Goal: Ask a question

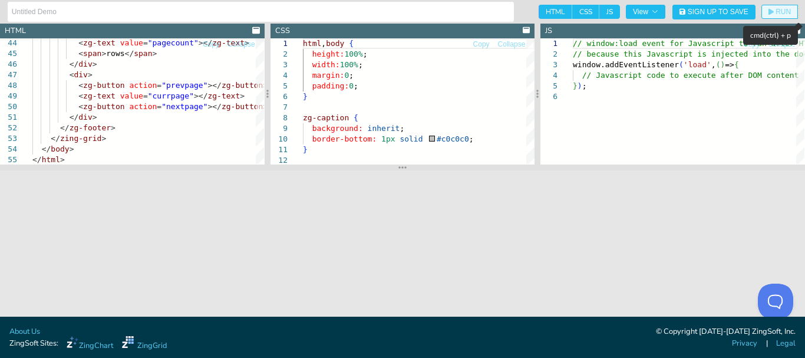
click at [772, 8] on icon "button" at bounding box center [770, 11] width 5 height 7
click at [771, 297] on button at bounding box center [772, 298] width 35 height 35
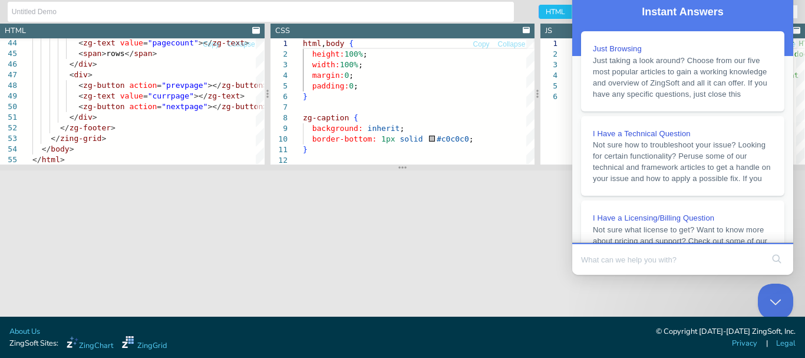
click at [617, 258] on input "Search Doc articles" at bounding box center [671, 259] width 181 height 25
type input "Where are the navigation buttons here"
click button "search" at bounding box center [776, 258] width 19 height 19
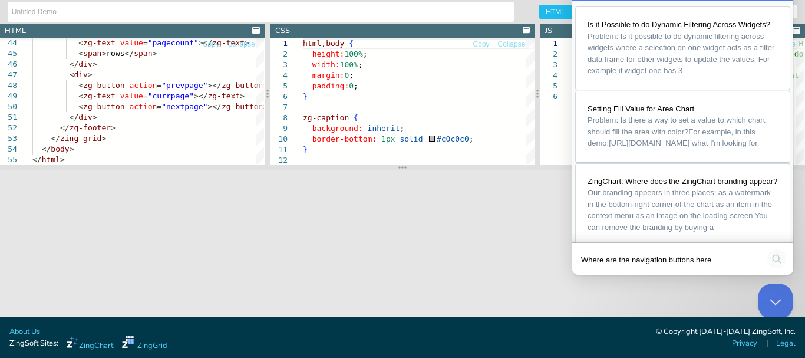
click at [773, 260] on button "search" at bounding box center [776, 258] width 19 height 19
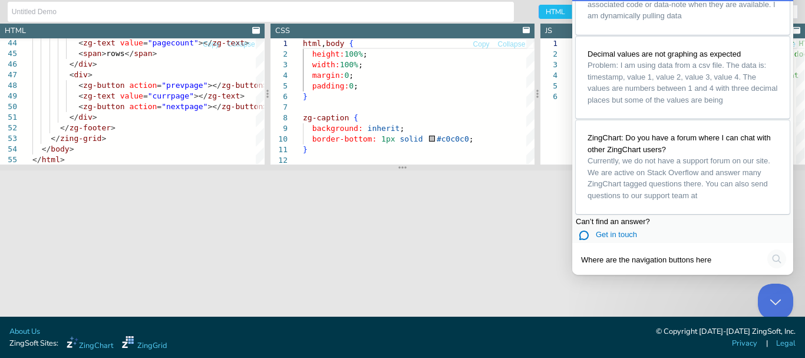
scroll to position [909, 0]
click at [772, 299] on button "Close Beacon popover" at bounding box center [772, 298] width 35 height 35
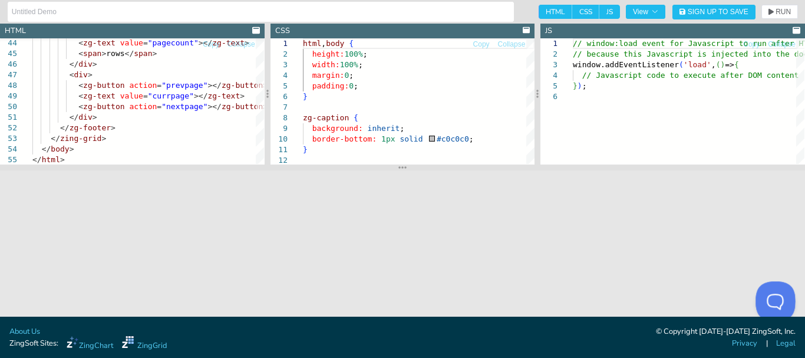
drag, startPoint x: 772, startPoint y: 299, endPoint x: 1313, endPoint y: 447, distance: 561.2
click at [772, 299] on button "Open Beacon popover" at bounding box center [772, 298] width 35 height 35
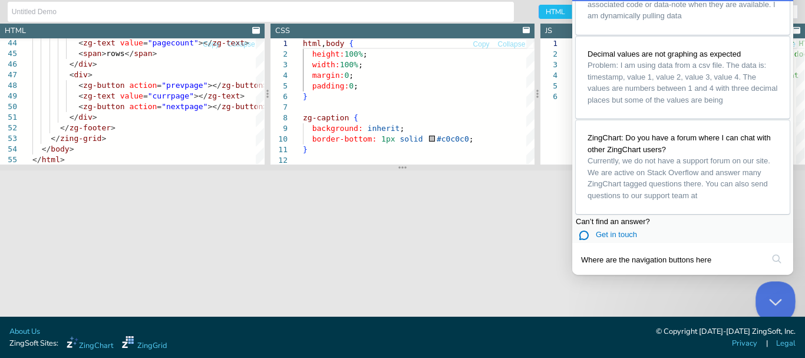
click at [770, 299] on button "Close Beacon popover" at bounding box center [772, 298] width 35 height 35
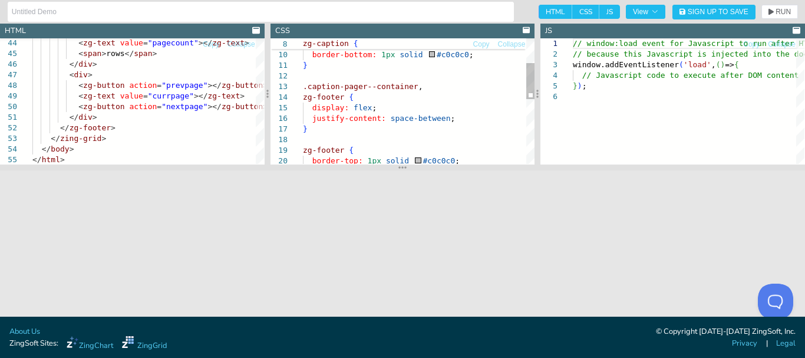
click at [350, 116] on div ".caption-pager--container , } border-bottom: 1px solid #c0c0c0 ; background: in…" at bounding box center [419, 170] width 232 height 433
type textarea "} .caption-pager--container, zg-footer { display: flex; } zg-footer { border-to…"
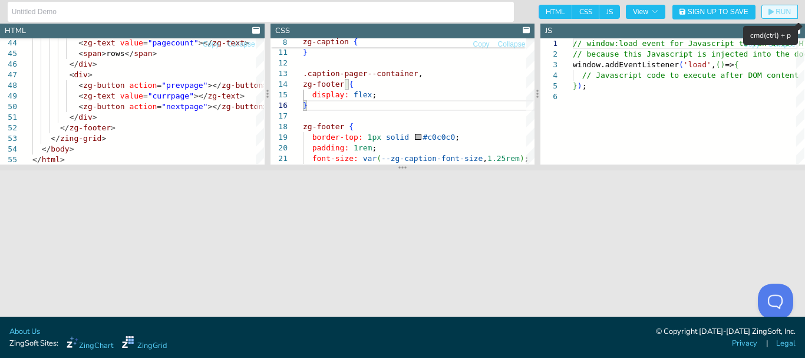
click at [774, 13] on span "RUN" at bounding box center [779, 11] width 22 height 7
